Goal: Transaction & Acquisition: Purchase product/service

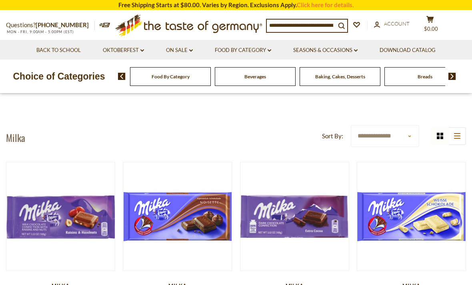
click at [386, 27] on span "Account" at bounding box center [397, 23] width 26 height 6
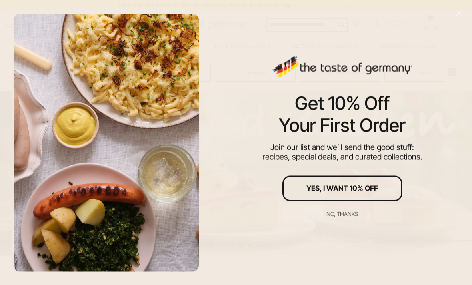
scroll to position [47, 0]
click at [315, 192] on div "Yes, I Want 10% Off" at bounding box center [342, 188] width 72 height 7
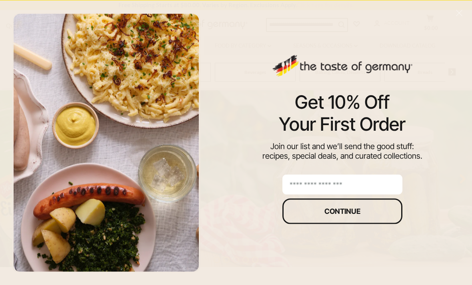
click at [317, 194] on input "email" at bounding box center [342, 184] width 120 height 20
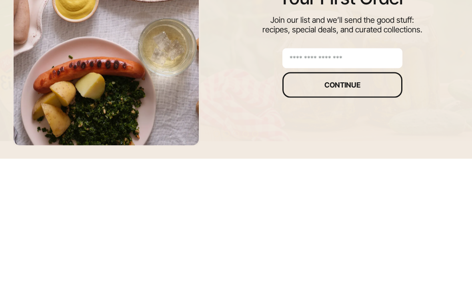
scroll to position [173, 0]
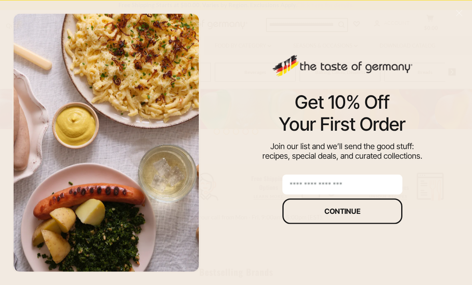
click at [345, 215] on div "Continue" at bounding box center [342, 210] width 36 height 7
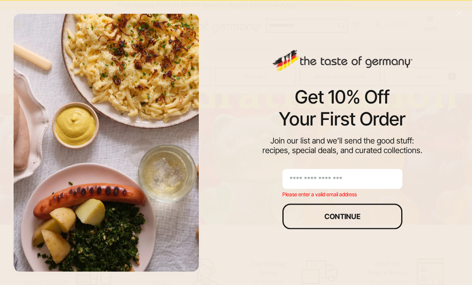
scroll to position [0, 0]
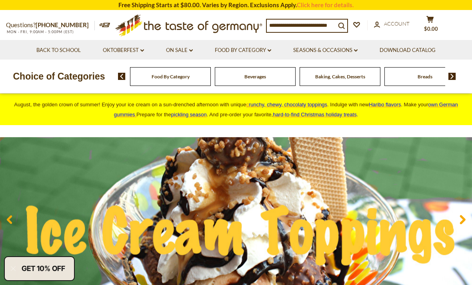
click at [183, 48] on link "On Sale dropdown_arrow" at bounding box center [179, 50] width 27 height 9
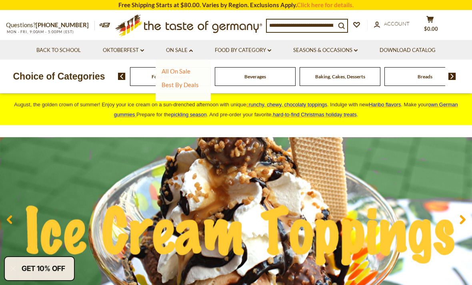
click at [178, 46] on link "On Sale dropdown_arrow" at bounding box center [179, 50] width 27 height 9
click at [233, 44] on li "Food By Category dropdown_arrow All Food By Category Taste of Germany Collectio…" at bounding box center [242, 50] width 77 height 20
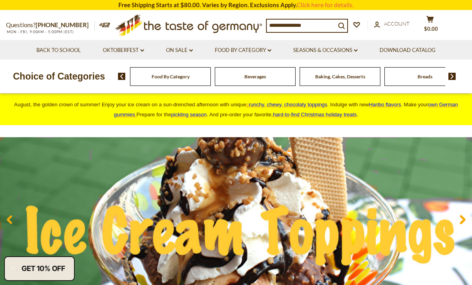
click at [234, 50] on link "Food By Category dropdown_arrow" at bounding box center [243, 50] width 56 height 9
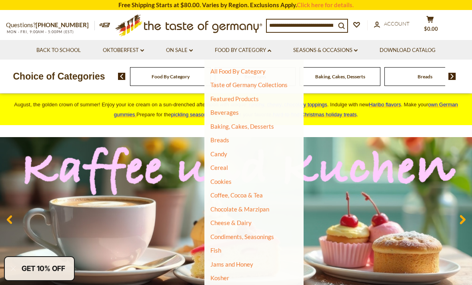
click at [219, 207] on link "Chocolate & Marzipan" at bounding box center [239, 208] width 59 height 7
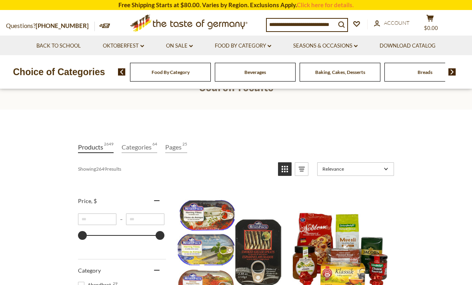
scroll to position [53, 0]
click at [342, 26] on icon "search_icon" at bounding box center [341, 24] width 7 height 7
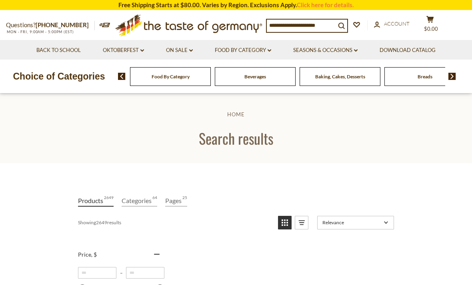
click at [286, 24] on input at bounding box center [301, 25] width 69 height 11
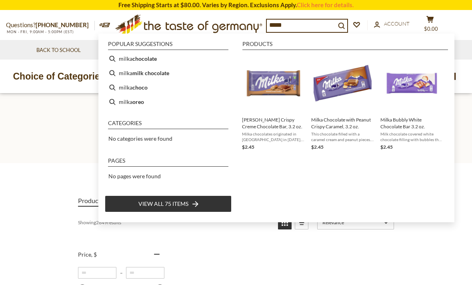
click at [130, 56] on li "milka chocolate" at bounding box center [168, 59] width 127 height 14
type input "**********"
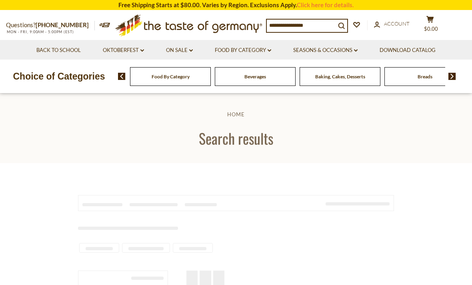
type input "**********"
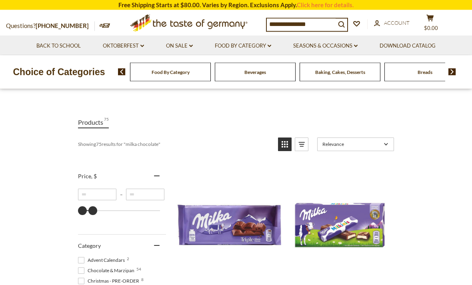
scroll to position [78, 0]
type input "*"
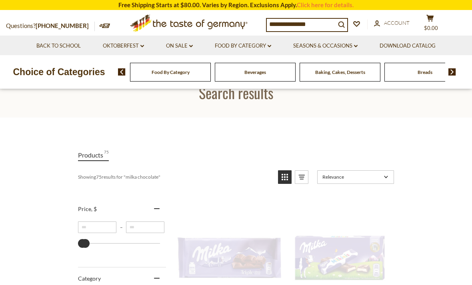
scroll to position [12, 0]
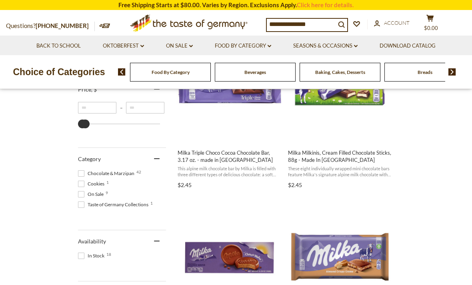
scroll to position [216, 0]
click at [84, 172] on span "Chocolate & Marzipan 42" at bounding box center [107, 173] width 59 height 7
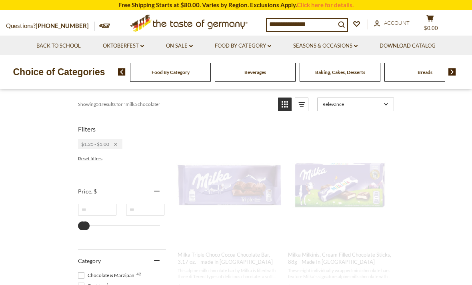
scroll to position [17, 0]
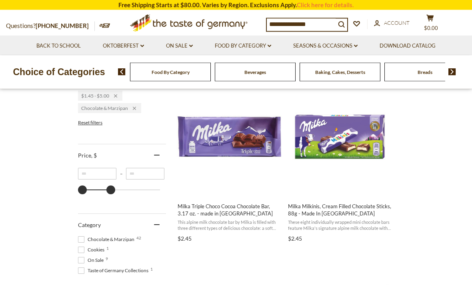
scroll to position [154, 0]
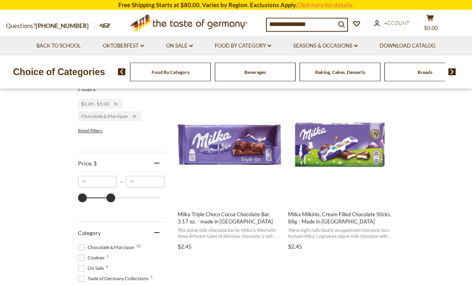
click at [221, 195] on button "View product" at bounding box center [228, 196] width 105 height 17
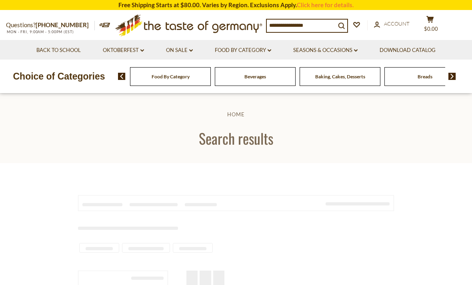
scroll to position [1, 0]
type input "**********"
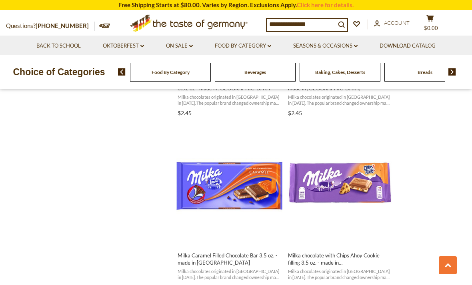
scroll to position [1172, 0]
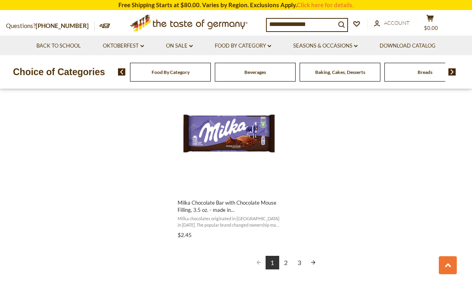
click at [283, 256] on link "2" at bounding box center [286, 263] width 14 height 14
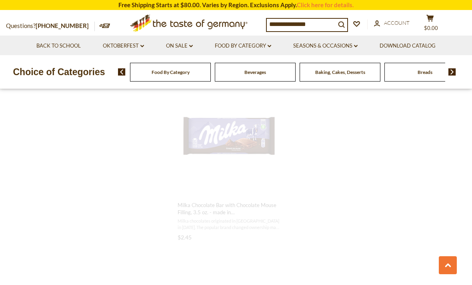
scroll to position [466, 0]
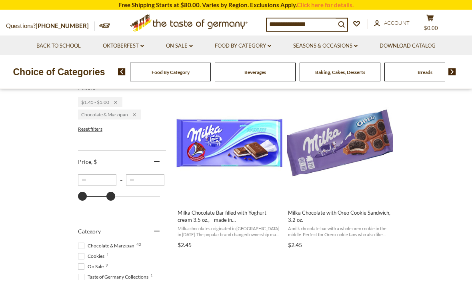
scroll to position [160, 0]
click at [321, 156] on img "Milka Chocolate with Oreo Cookie Sandwich, 3.2 oz." at bounding box center [340, 143] width 106 height 106
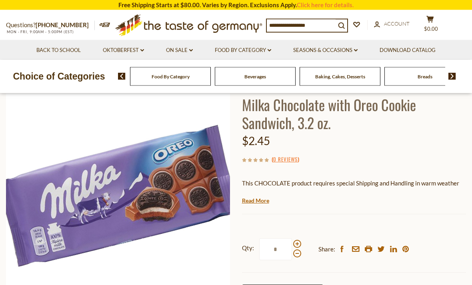
scroll to position [61, 0]
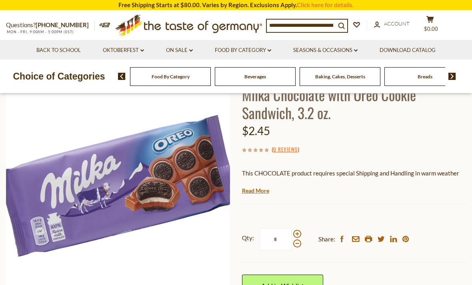
click at [138, 267] on img at bounding box center [118, 186] width 224 height 224
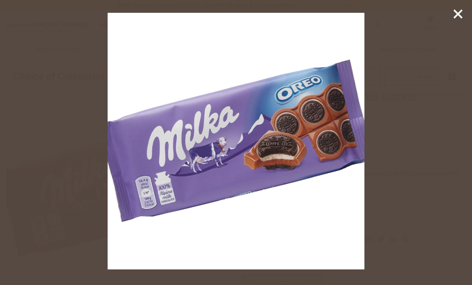
click at [454, 12] on icon at bounding box center [458, 14] width 12 height 12
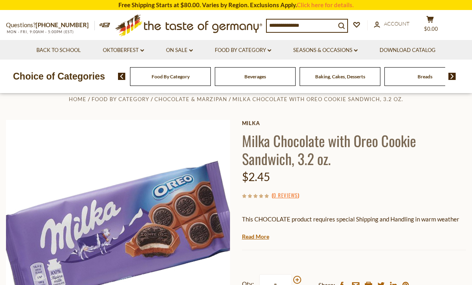
scroll to position [0, 0]
